Goal: Navigation & Orientation: Find specific page/section

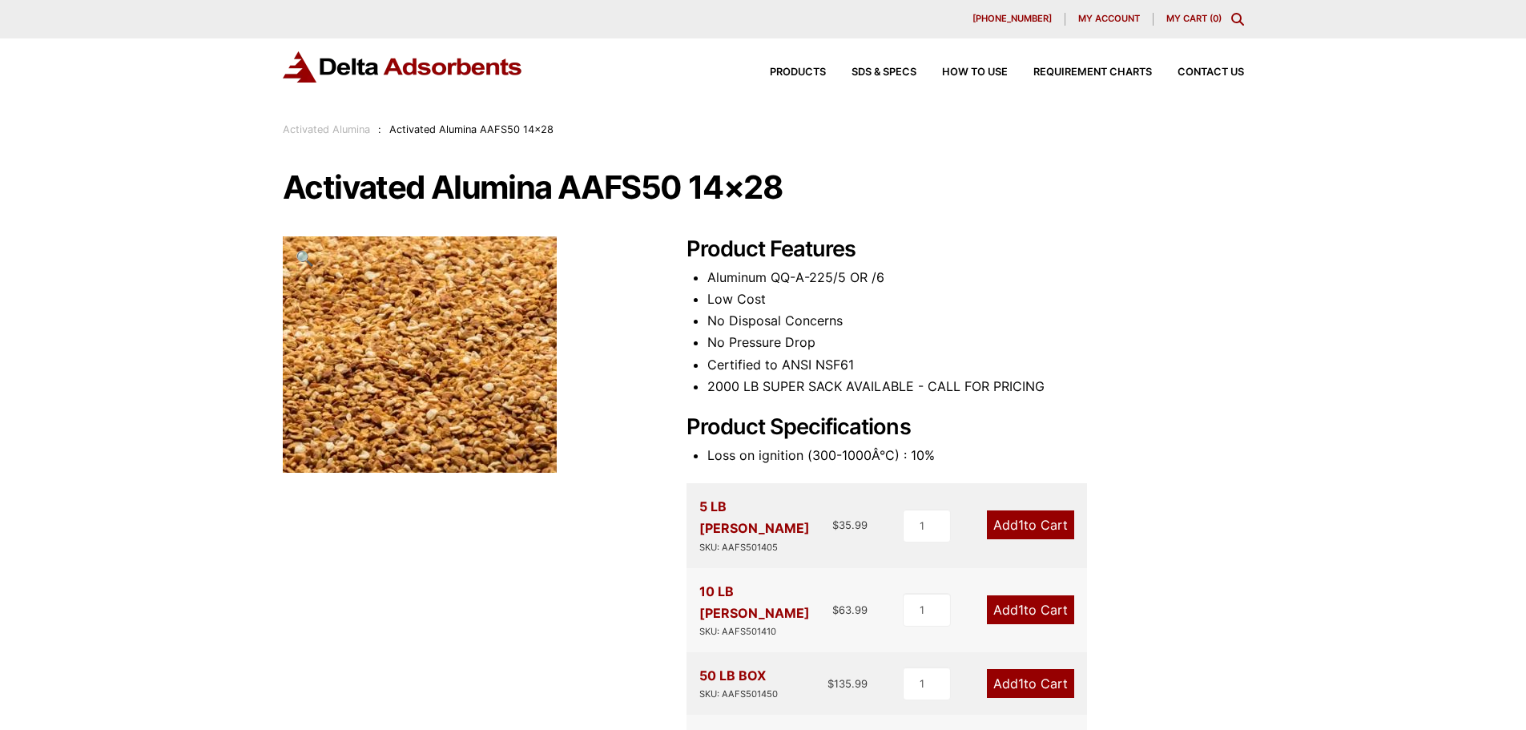
click at [330, 133] on link "Activated Alumina" at bounding box center [326, 129] width 87 height 12
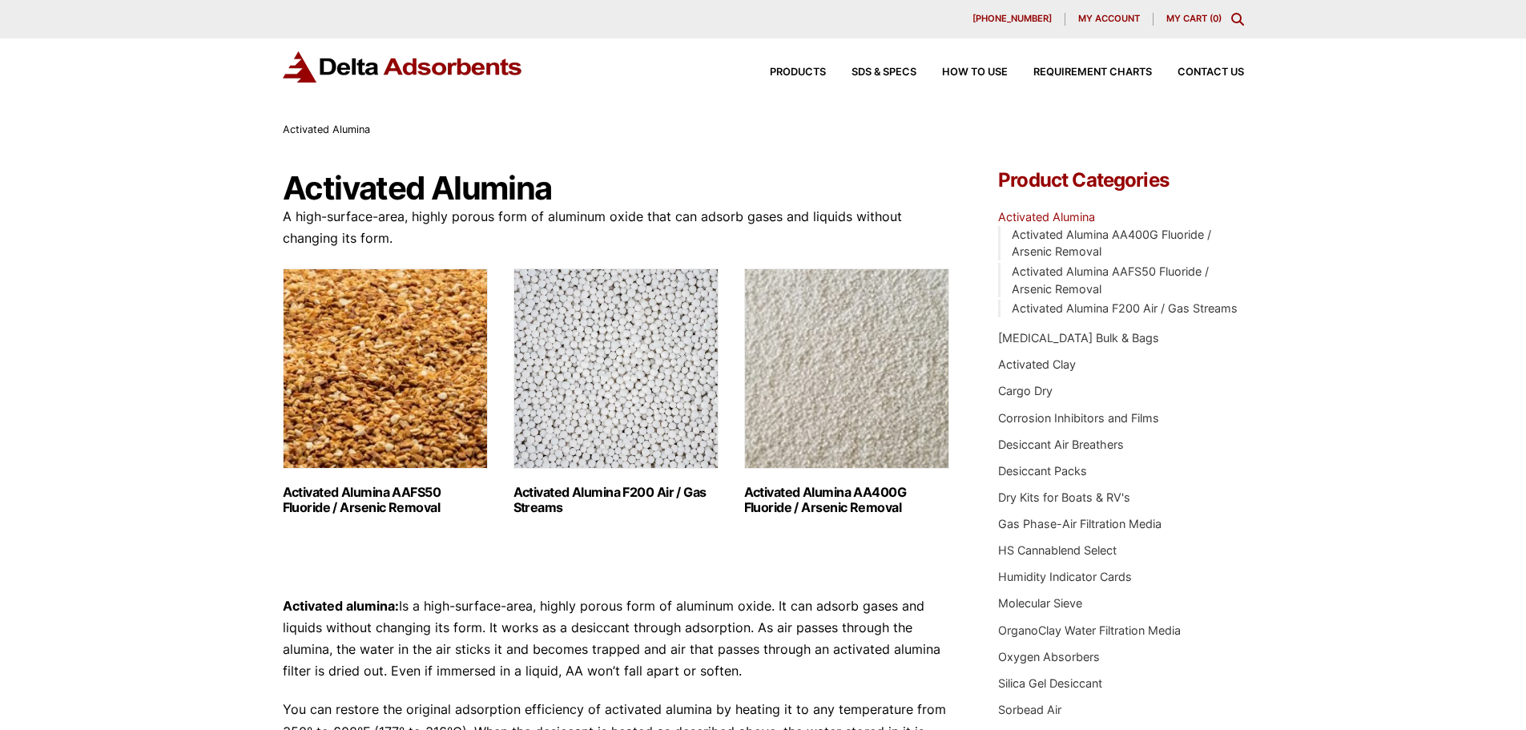
click at [602, 366] on img "Visit product category Activated Alumina F200 Air / Gas Streams" at bounding box center [615, 368] width 205 height 200
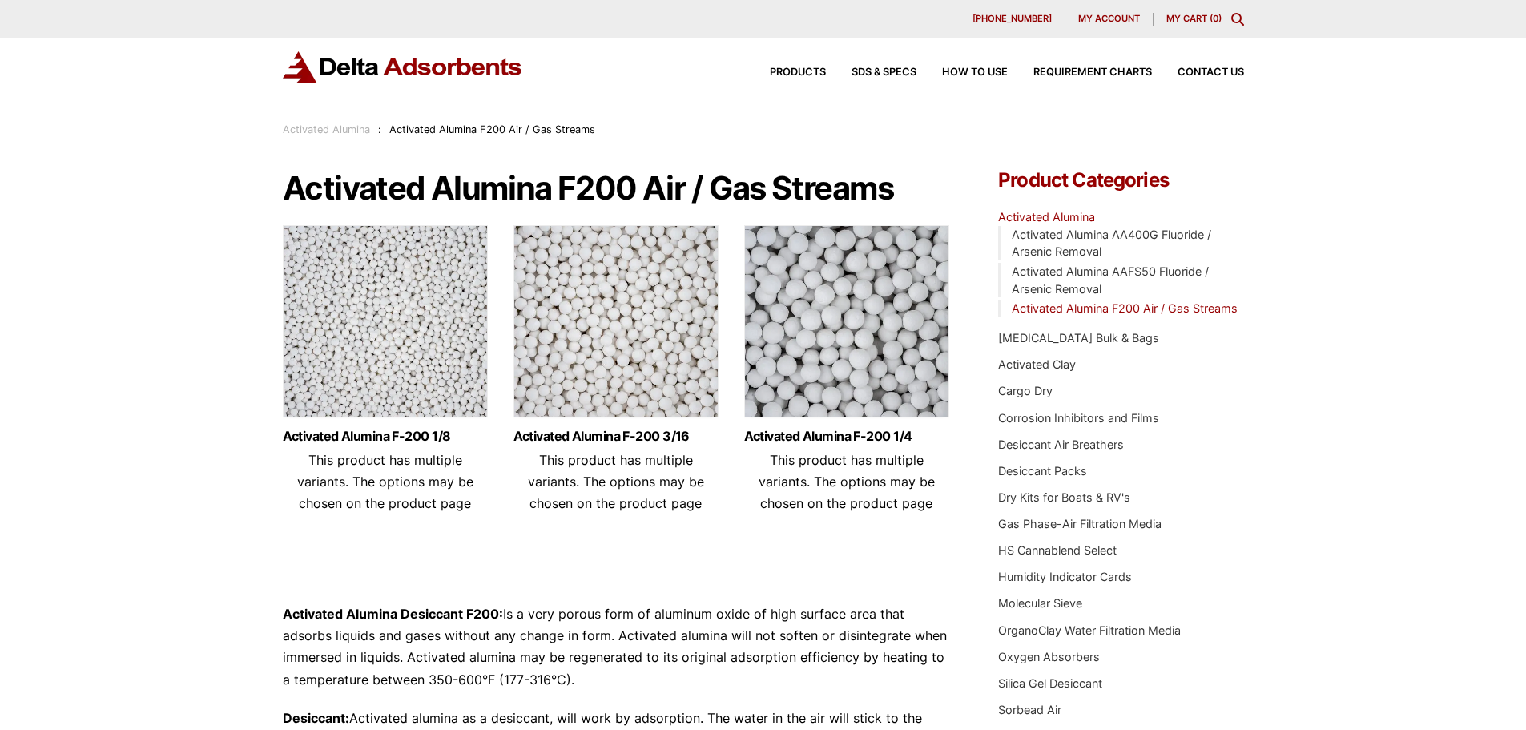
click at [644, 335] on img at bounding box center [615, 325] width 205 height 200
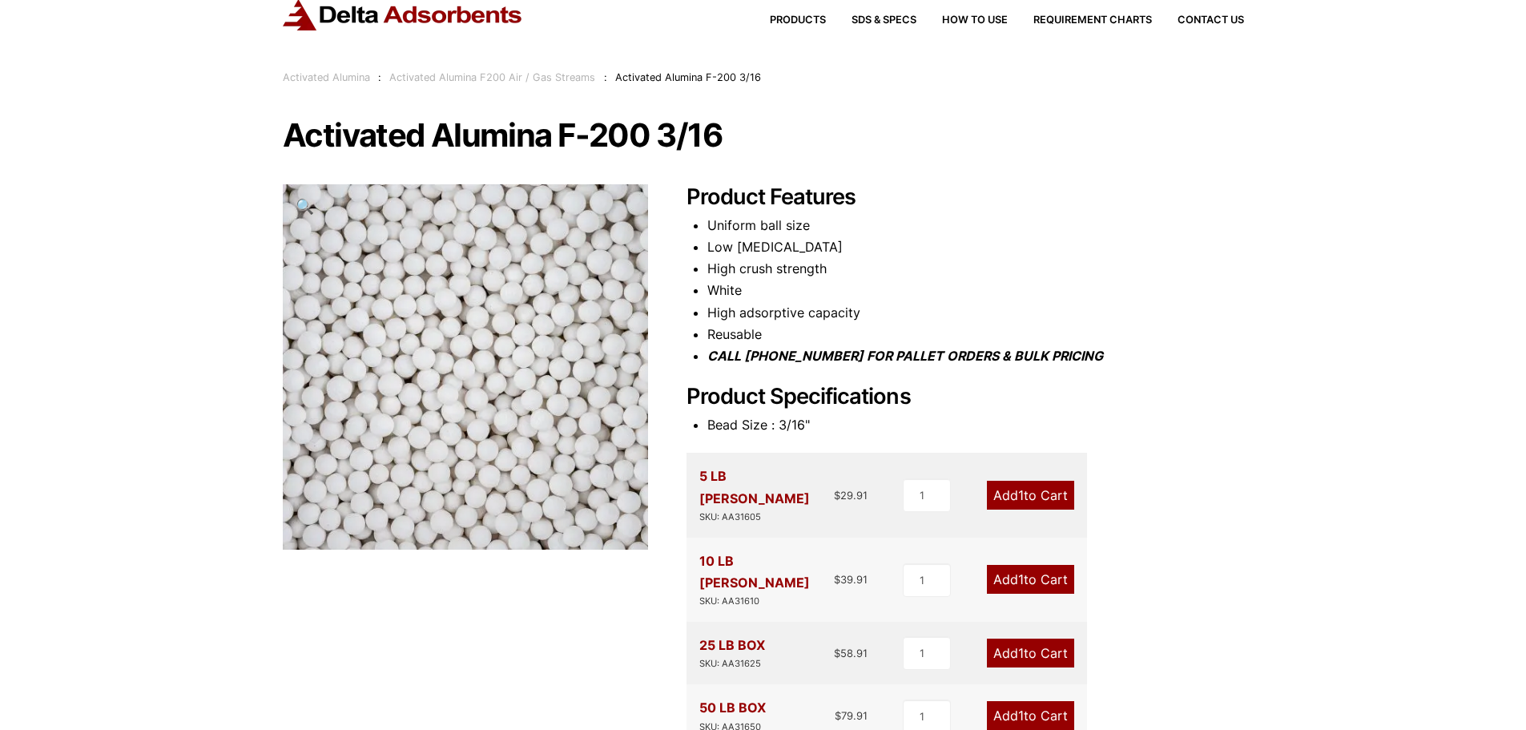
scroll to position [80, 0]
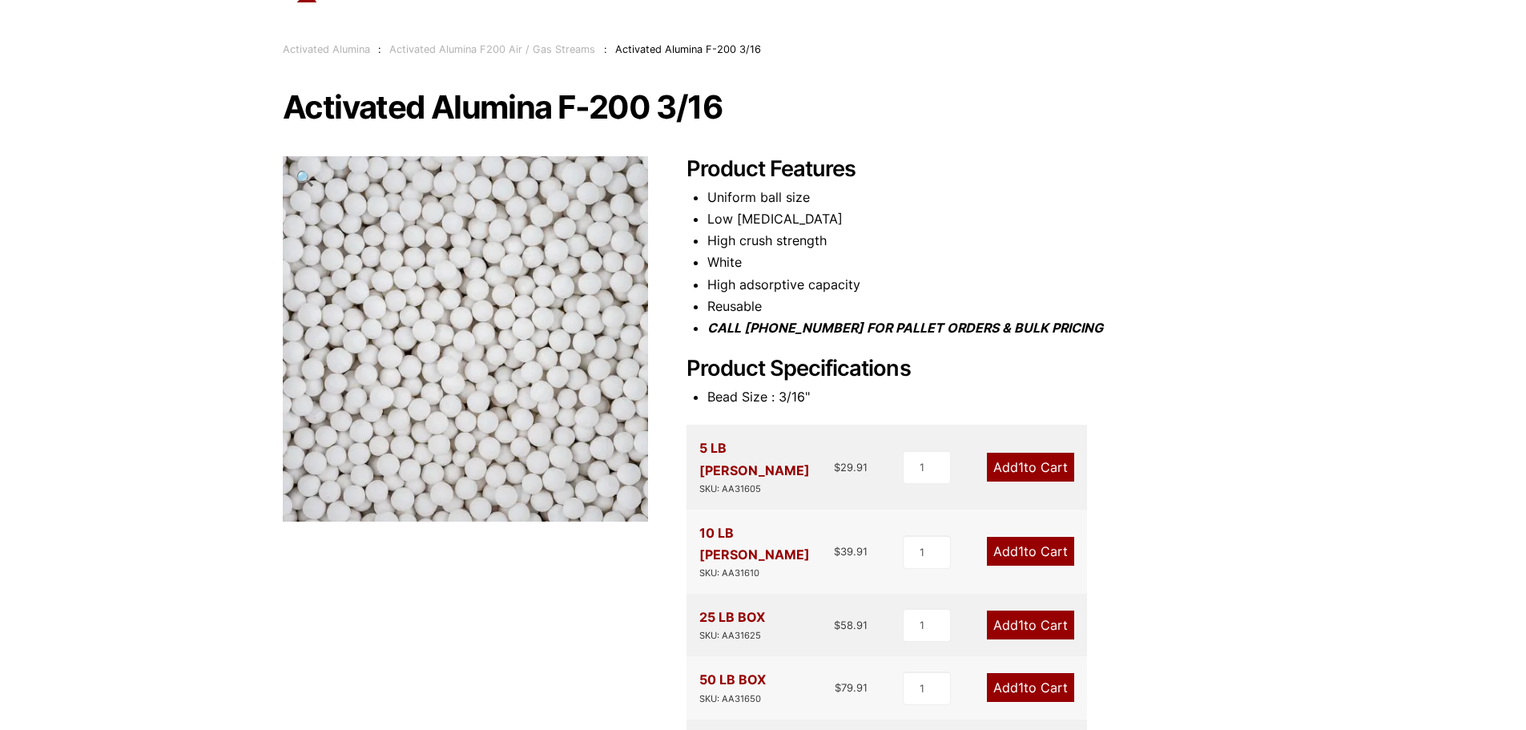
click at [232, 240] on div "Our website has detected that you are using an outdated browser that will preve…" at bounding box center [763, 667] width 1526 height 1495
click at [242, 284] on div "Our website has detected that you are using an outdated browser that will preve…" at bounding box center [763, 667] width 1526 height 1495
click at [247, 353] on div "Our website has detected that you are using an outdated browser that will preve…" at bounding box center [763, 667] width 1526 height 1495
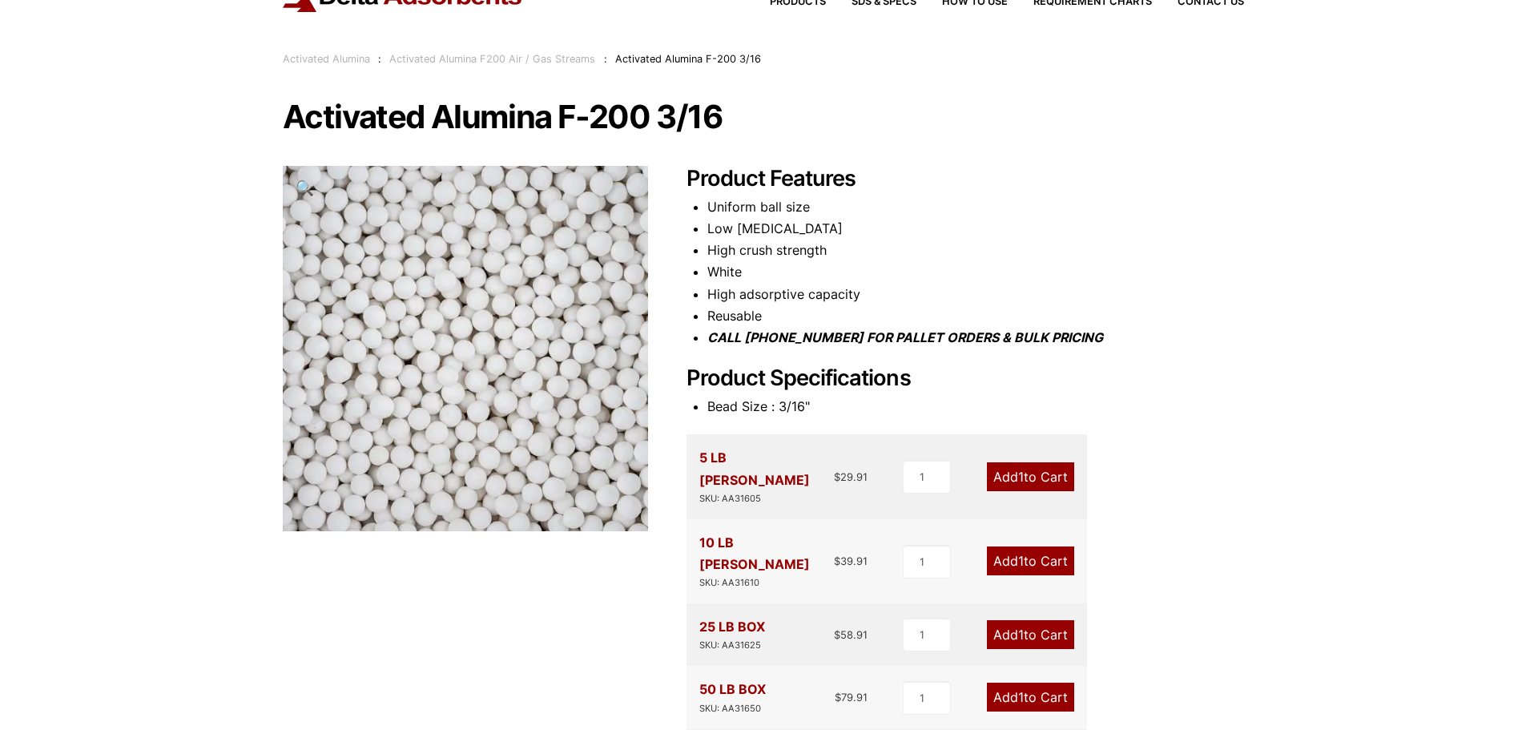
scroll to position [0, 0]
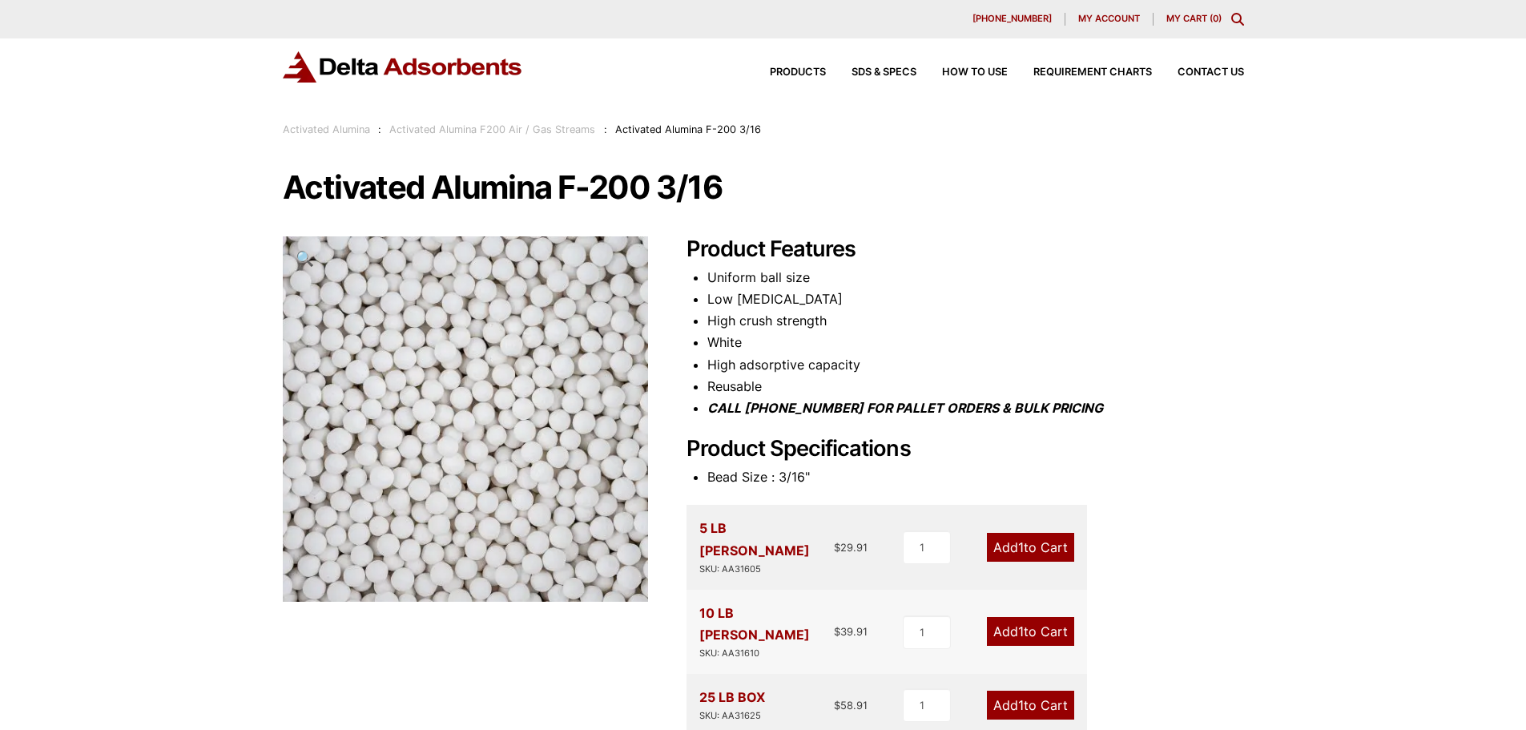
click at [408, 61] on img at bounding box center [403, 66] width 240 height 31
